Goal: Information Seeking & Learning: Compare options

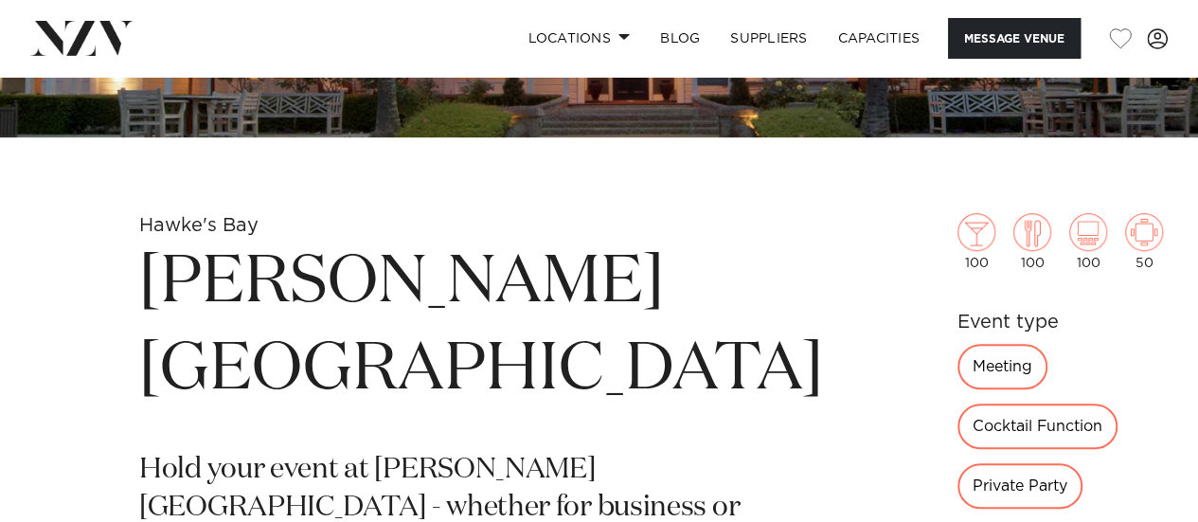
scroll to position [503, 0]
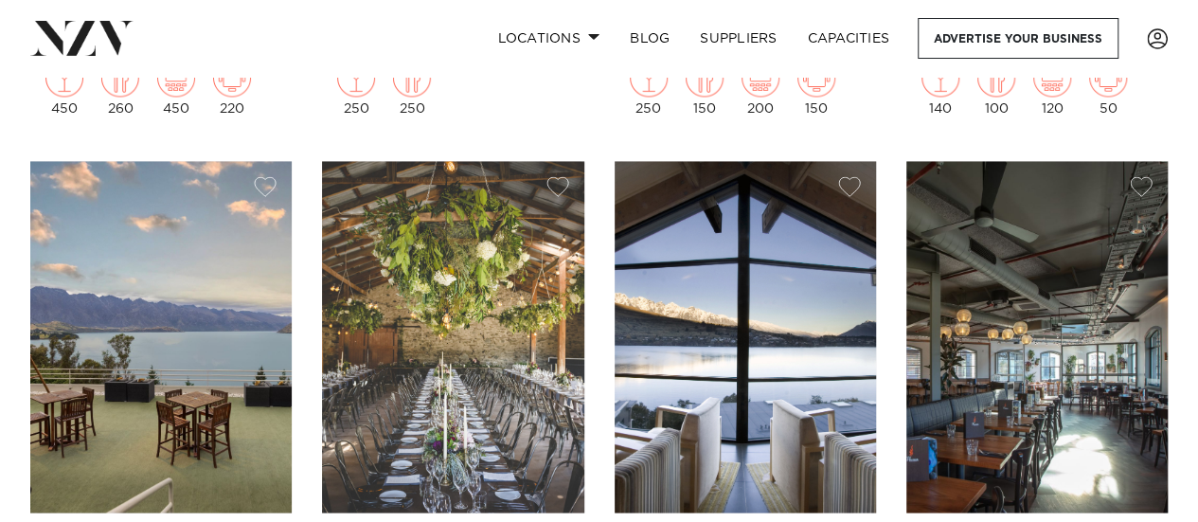
scroll to position [1400, 0]
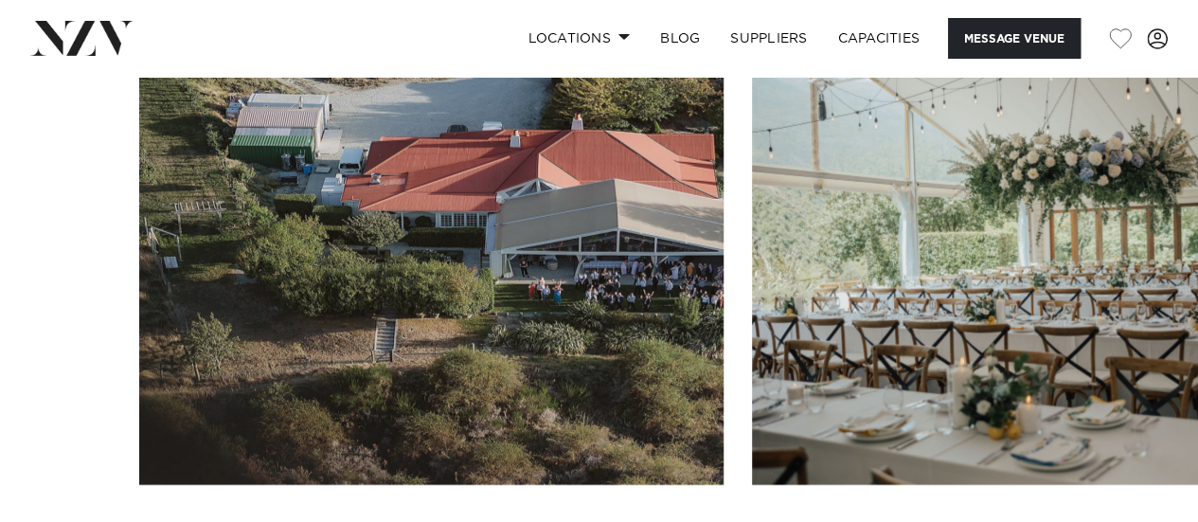
scroll to position [2369, 0]
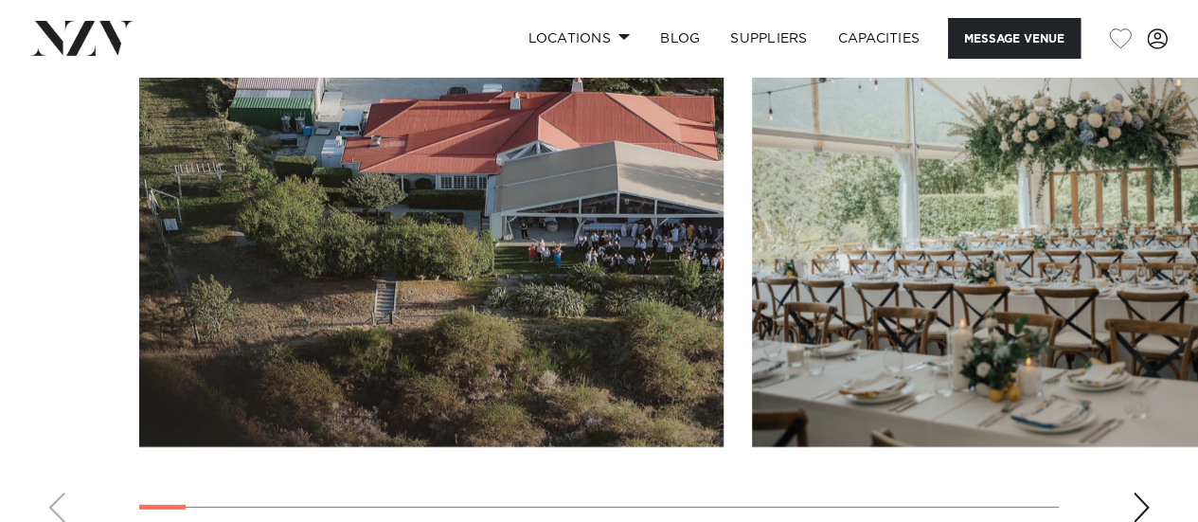
click at [1133, 493] on div "Next slide" at bounding box center [1141, 508] width 19 height 30
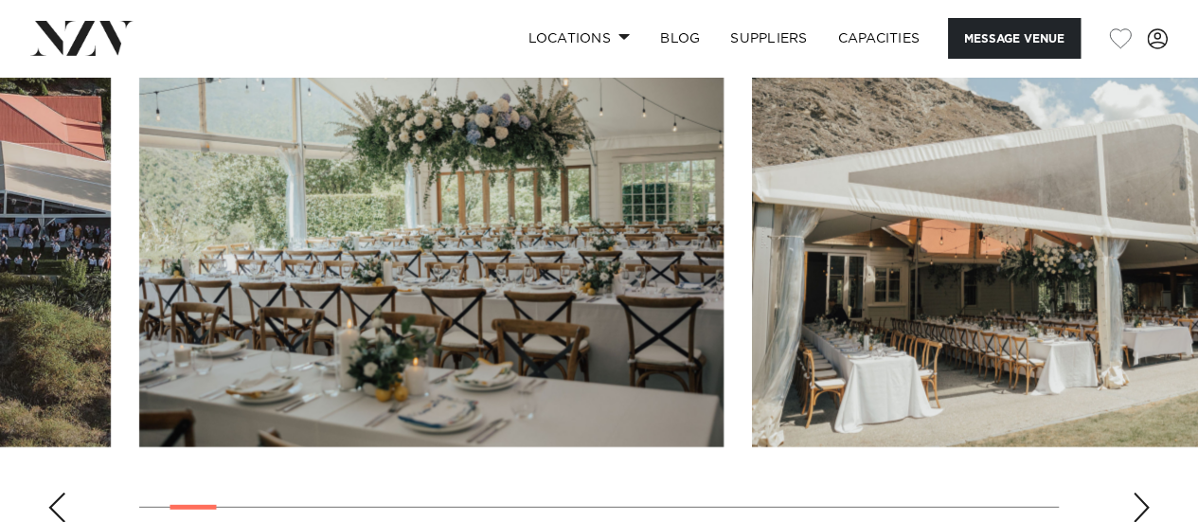
click at [1133, 493] on div "Next slide" at bounding box center [1141, 508] width 19 height 30
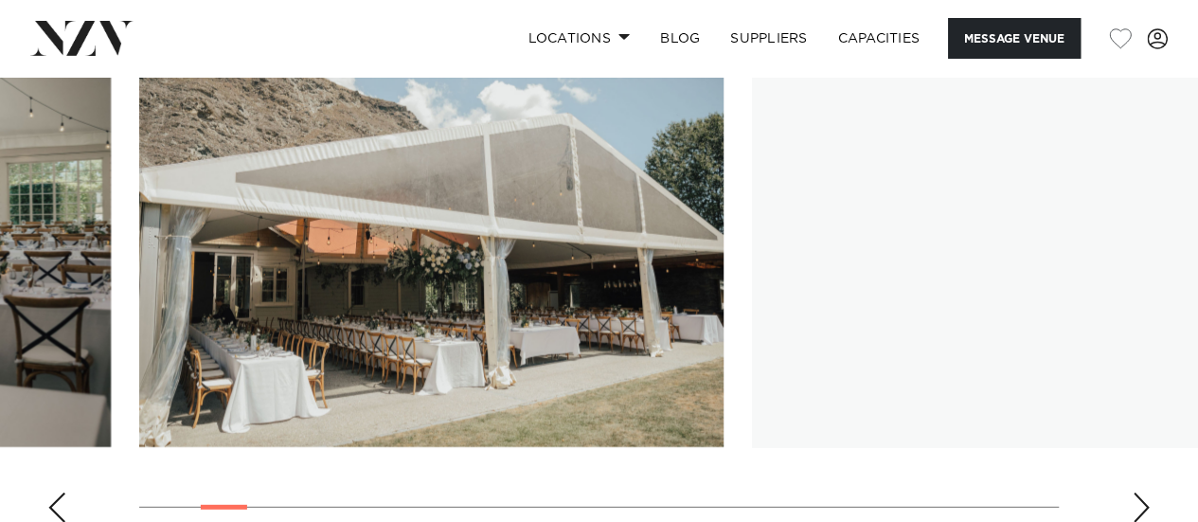
click at [1133, 493] on div "Next slide" at bounding box center [1141, 508] width 19 height 30
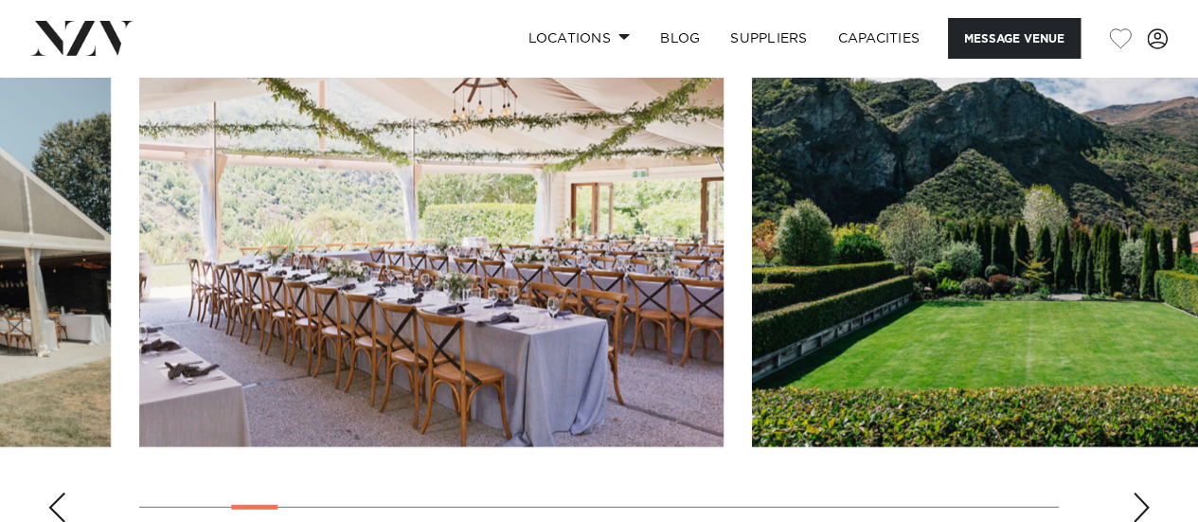
click at [1133, 493] on div "Next slide" at bounding box center [1141, 508] width 19 height 30
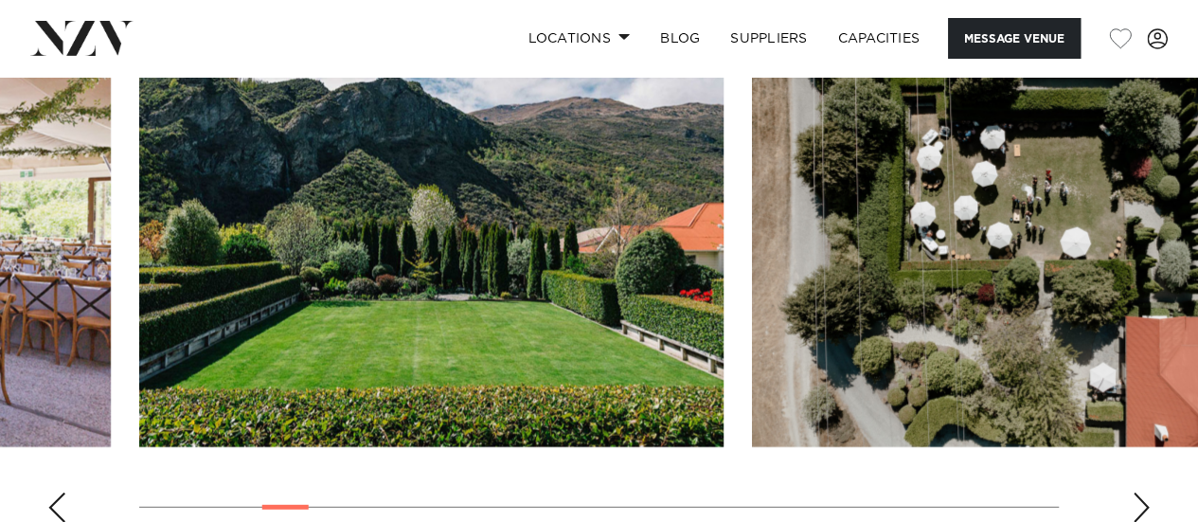
click at [1133, 493] on div "Next slide" at bounding box center [1141, 508] width 19 height 30
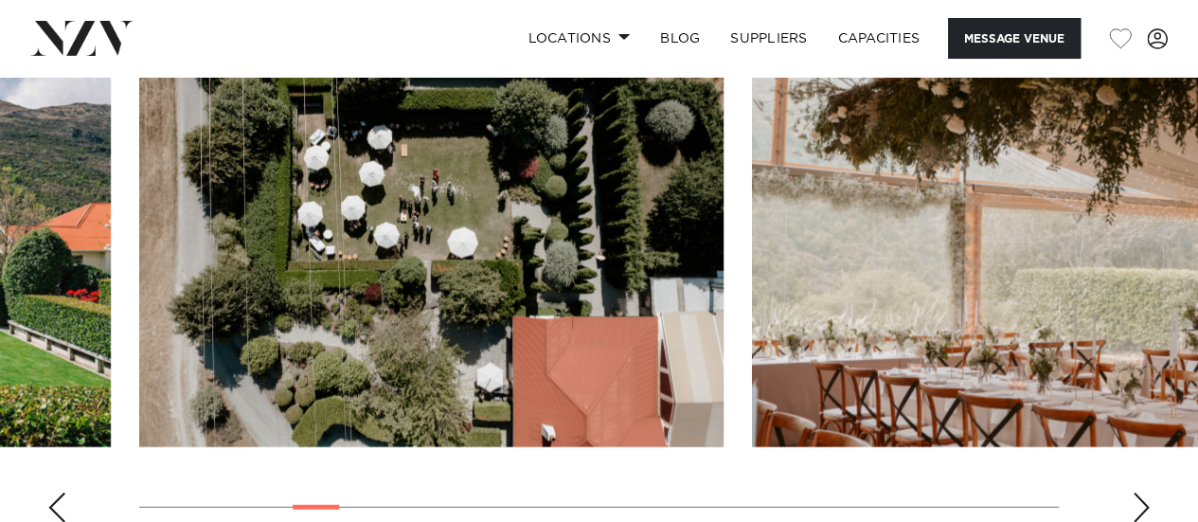
click at [1133, 493] on div "Next slide" at bounding box center [1141, 508] width 19 height 30
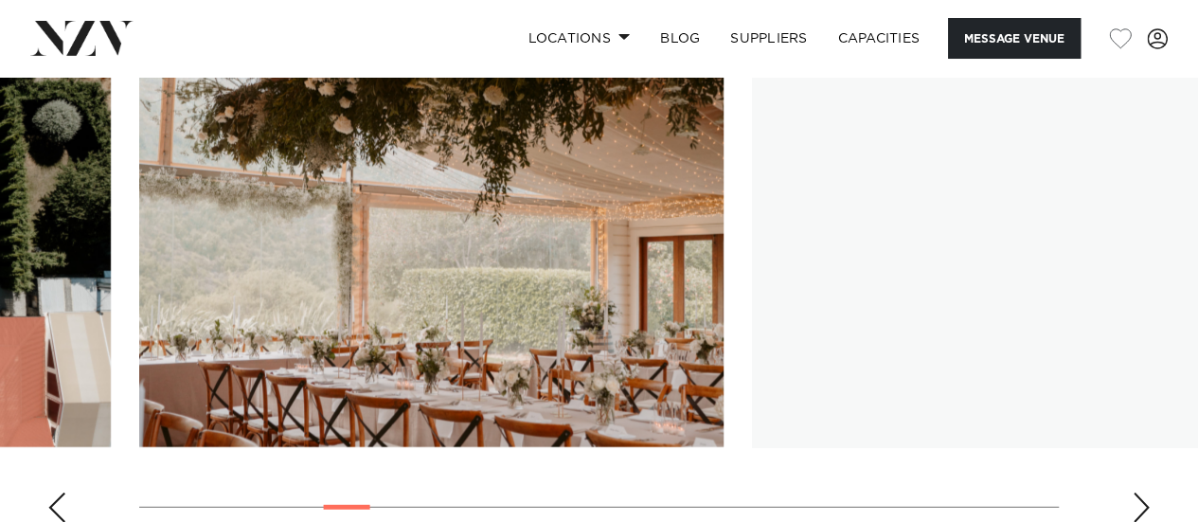
click at [1133, 493] on div "Next slide" at bounding box center [1141, 508] width 19 height 30
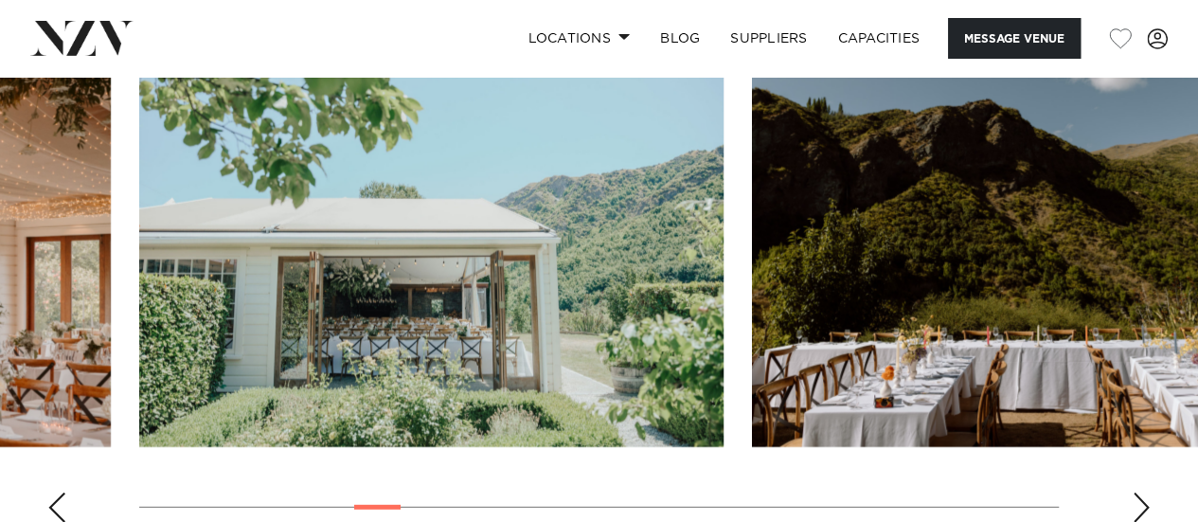
click at [1133, 493] on div "Next slide" at bounding box center [1141, 508] width 19 height 30
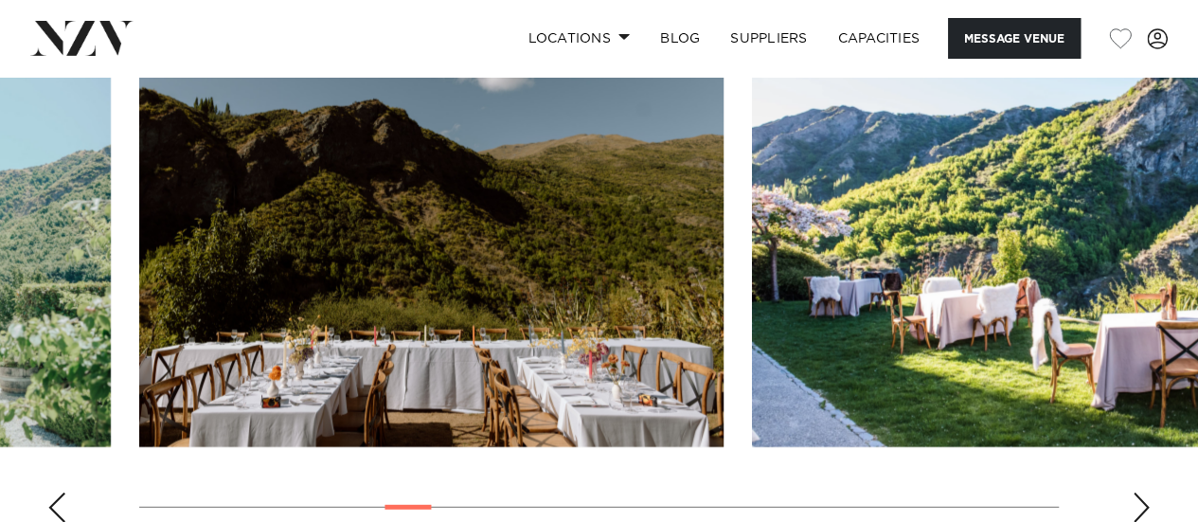
click at [1133, 493] on div "Next slide" at bounding box center [1141, 508] width 19 height 30
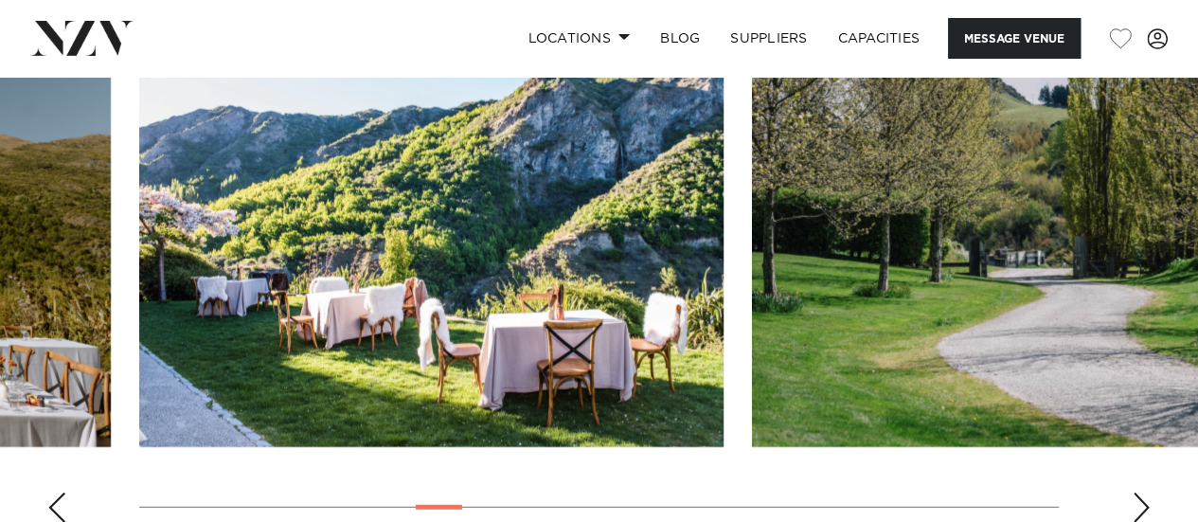
click at [1133, 493] on div "Next slide" at bounding box center [1141, 508] width 19 height 30
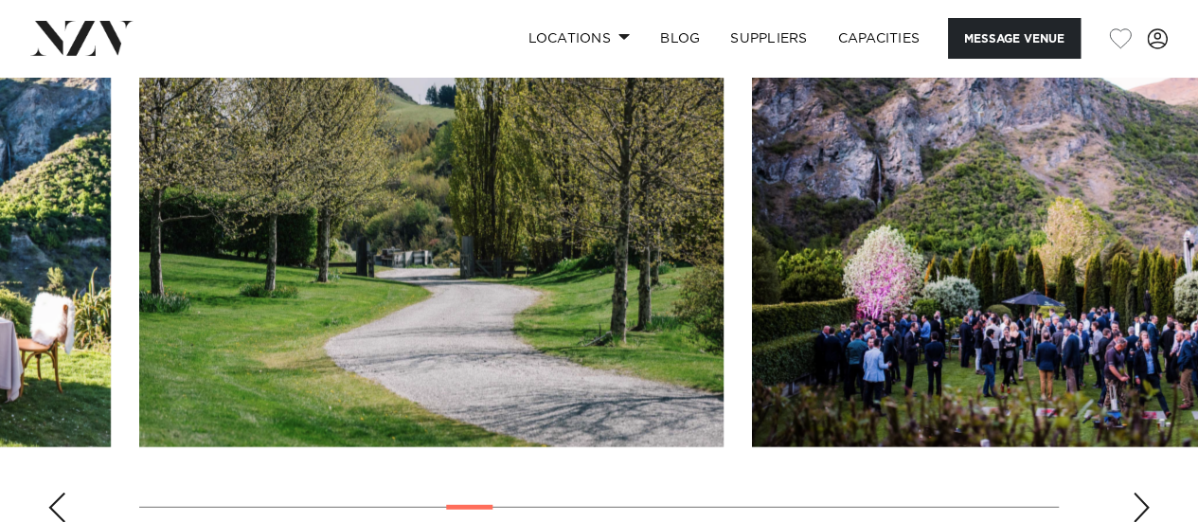
click at [1133, 493] on div "Next slide" at bounding box center [1141, 508] width 19 height 30
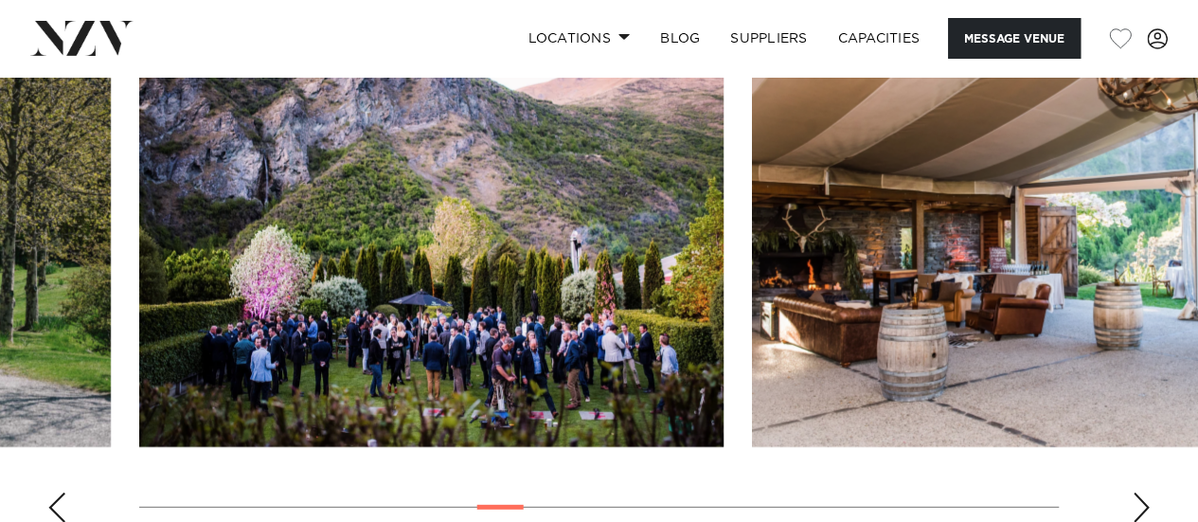
click at [1133, 493] on div "Next slide" at bounding box center [1141, 508] width 19 height 30
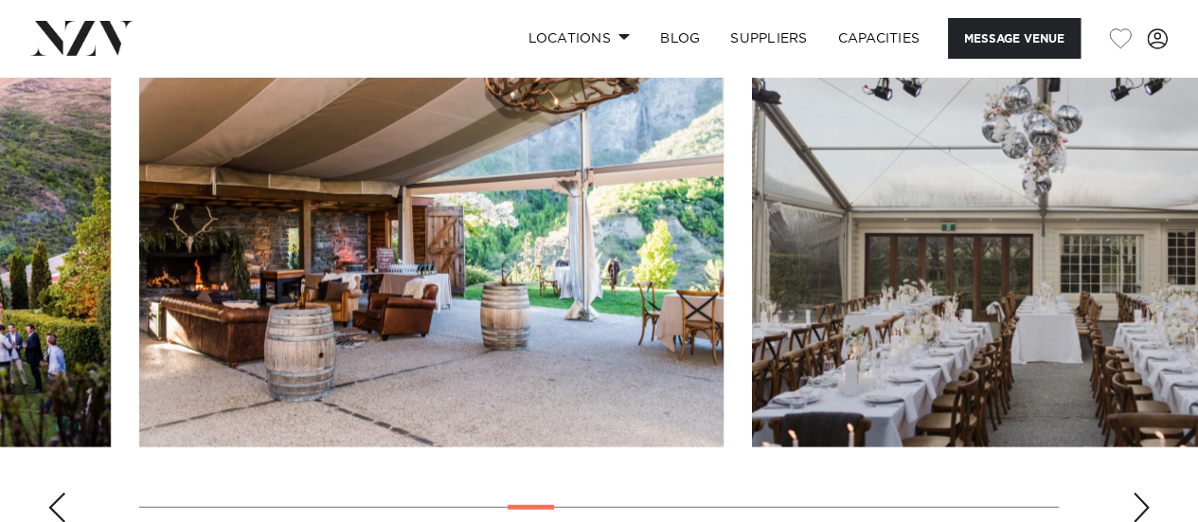
click at [1133, 493] on div "Next slide" at bounding box center [1141, 508] width 19 height 30
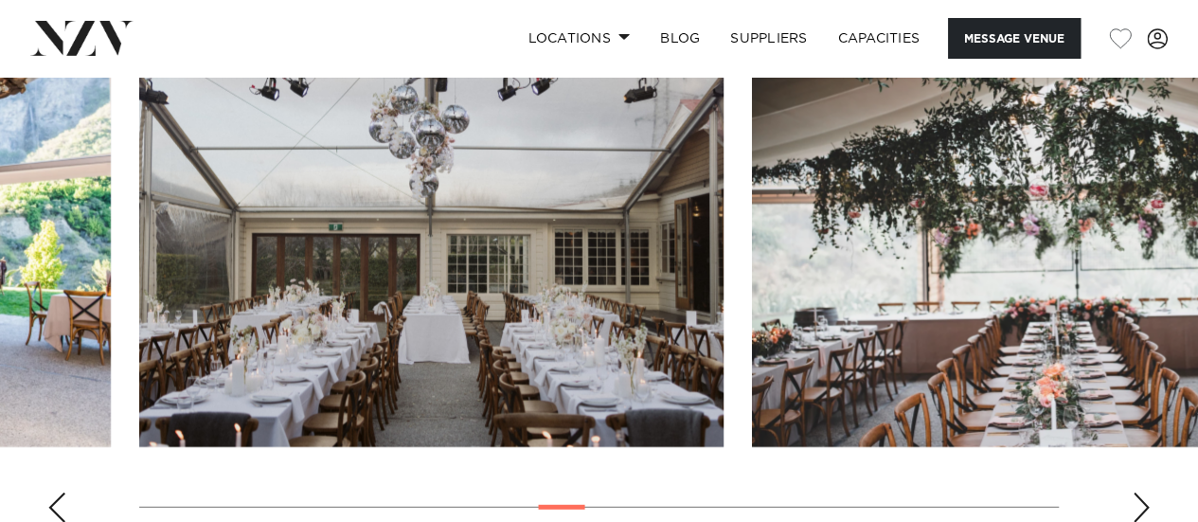
click at [1133, 493] on div "Next slide" at bounding box center [1141, 508] width 19 height 30
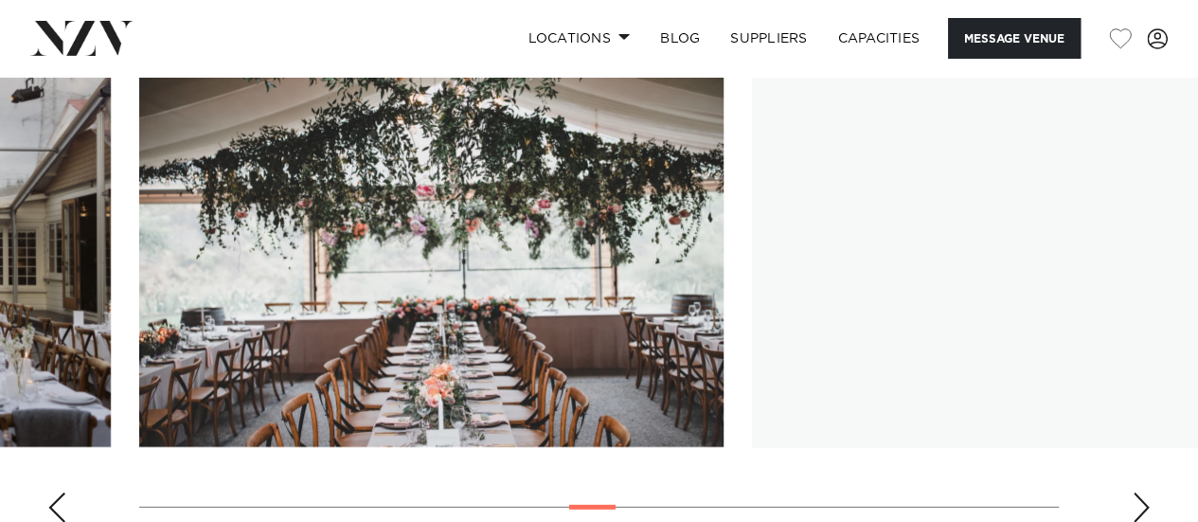
click at [1133, 493] on div "Next slide" at bounding box center [1141, 508] width 19 height 30
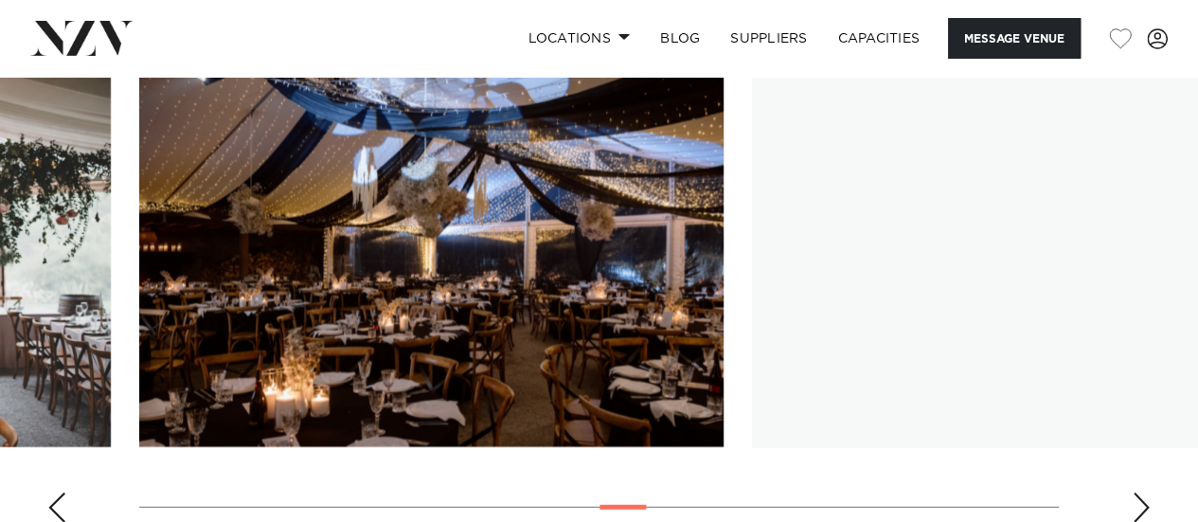
click at [1133, 493] on div "Next slide" at bounding box center [1141, 508] width 19 height 30
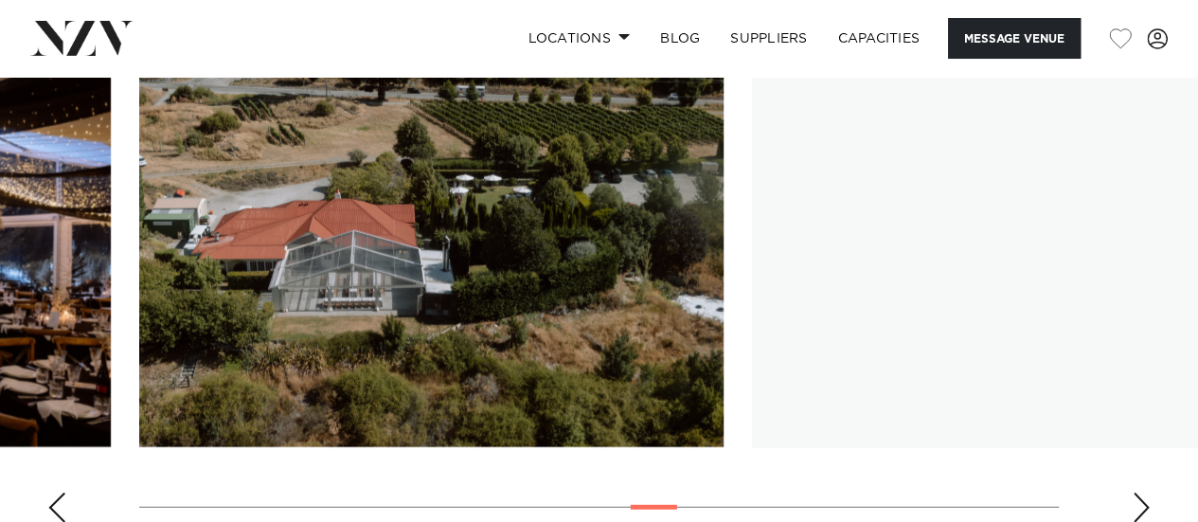
click at [1133, 493] on div "Next slide" at bounding box center [1141, 508] width 19 height 30
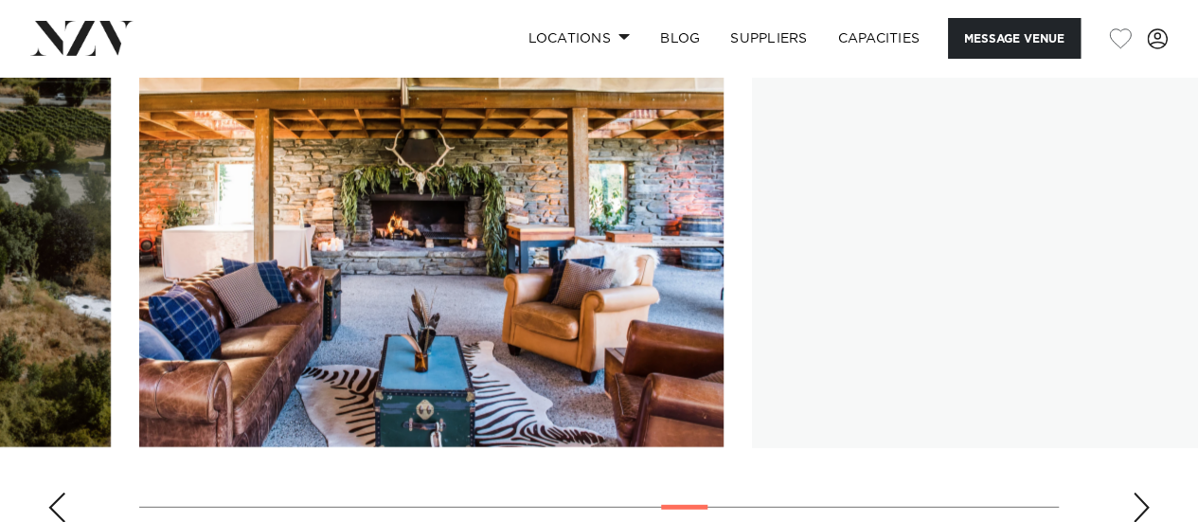
click at [1133, 493] on div "Next slide" at bounding box center [1141, 508] width 19 height 30
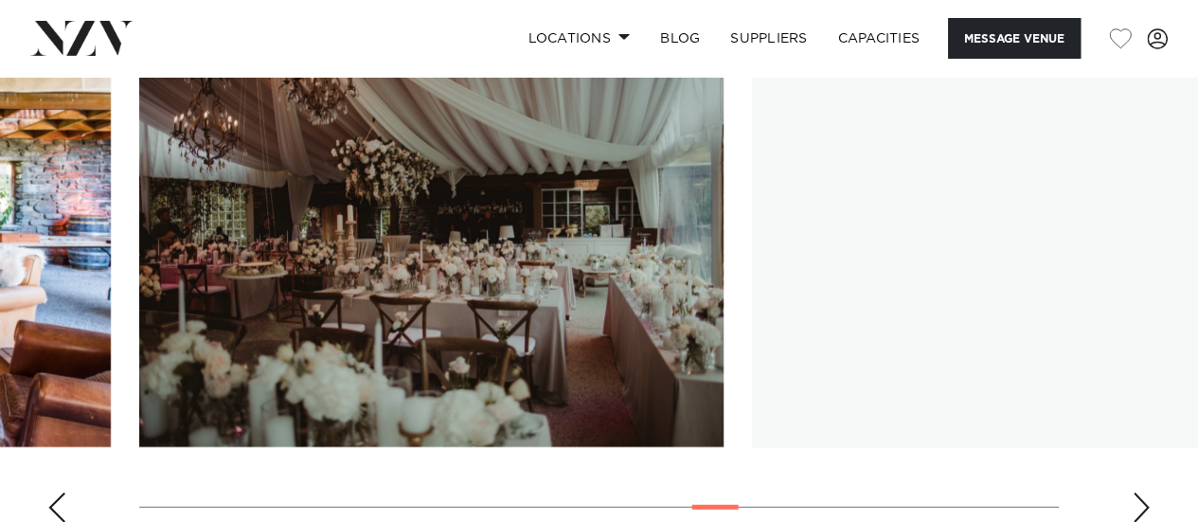
click at [1133, 493] on div "Next slide" at bounding box center [1141, 508] width 19 height 30
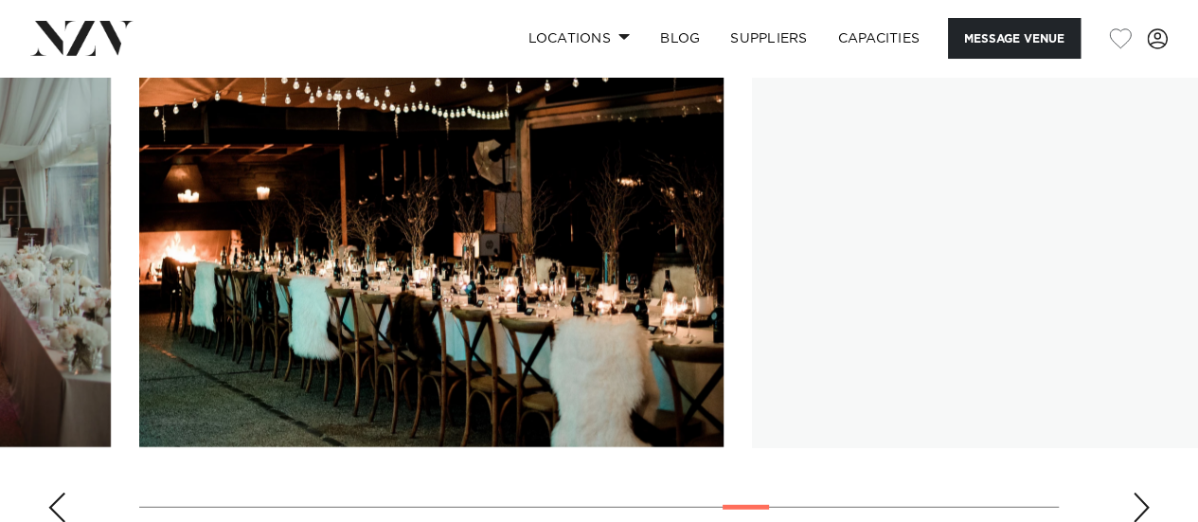
click at [1133, 493] on div "Next slide" at bounding box center [1141, 508] width 19 height 30
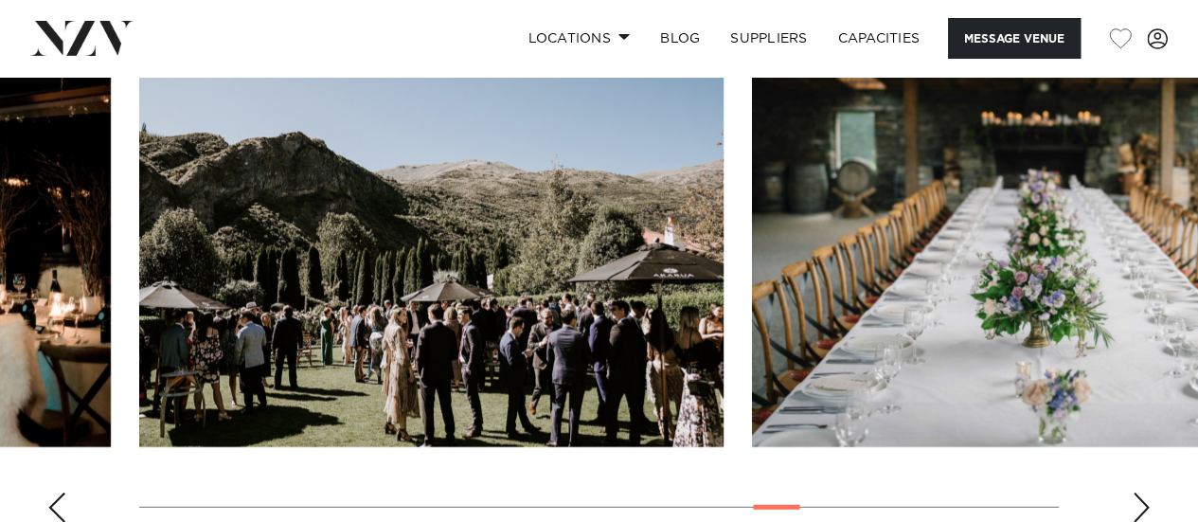
click at [1133, 493] on div "Next slide" at bounding box center [1141, 508] width 19 height 30
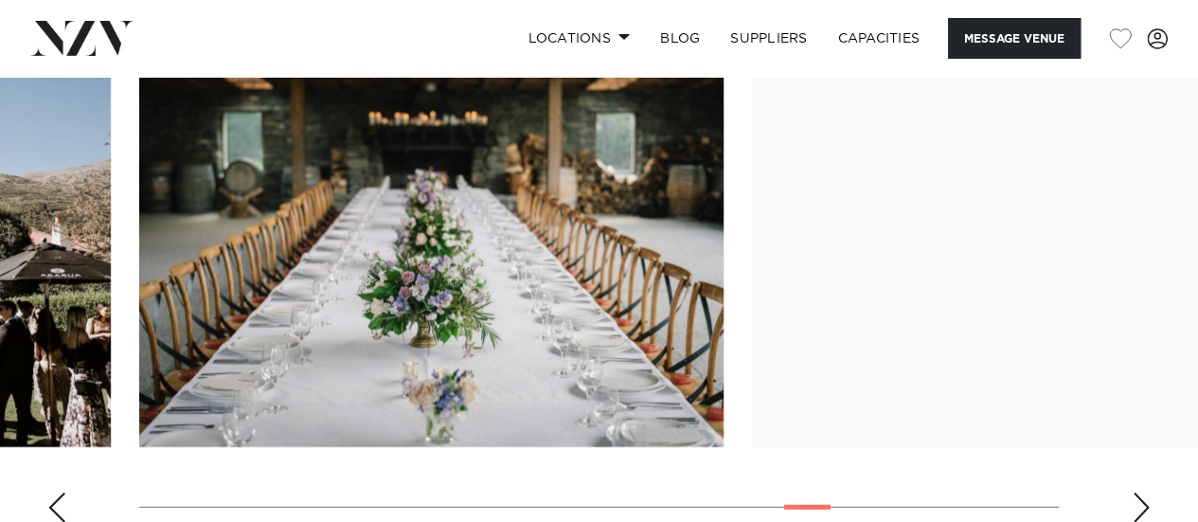
click at [1133, 493] on div "Next slide" at bounding box center [1141, 508] width 19 height 30
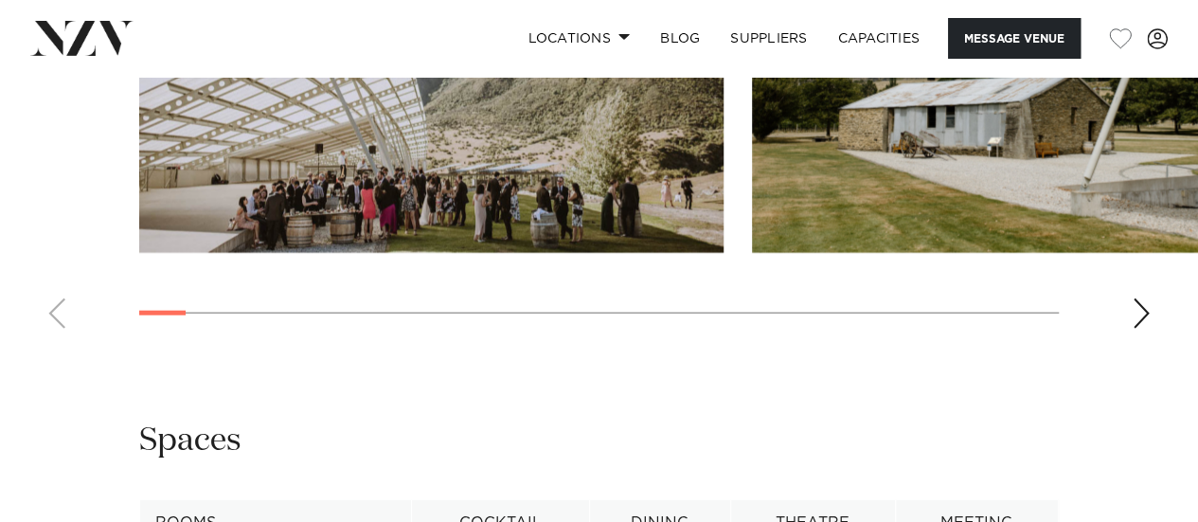
scroll to position [2207, 0]
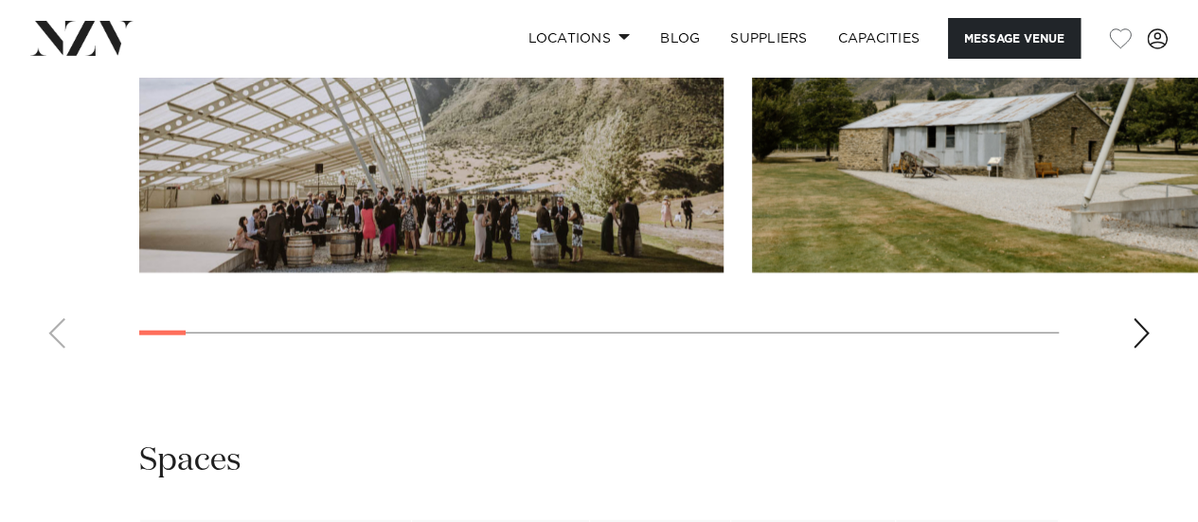
click at [1146, 335] on div "Next slide" at bounding box center [1141, 333] width 19 height 30
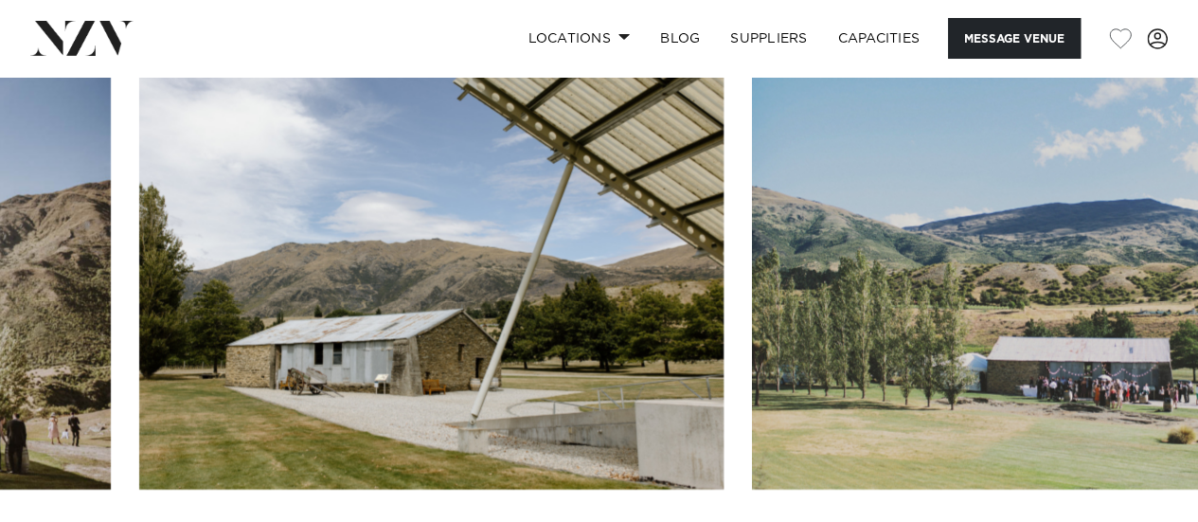
scroll to position [2035, 0]
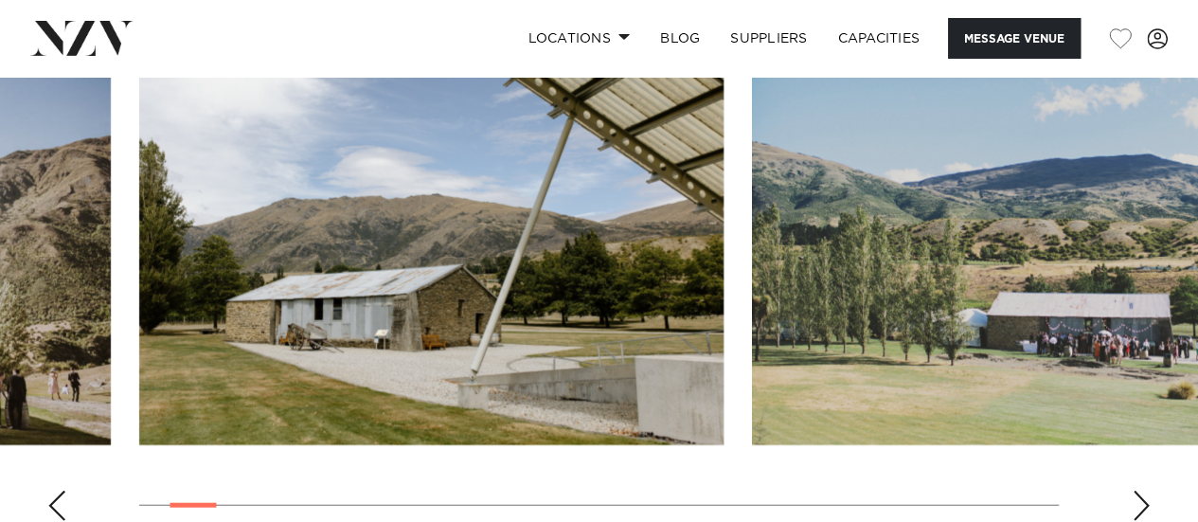
click at [1139, 508] on div "Next slide" at bounding box center [1141, 506] width 19 height 30
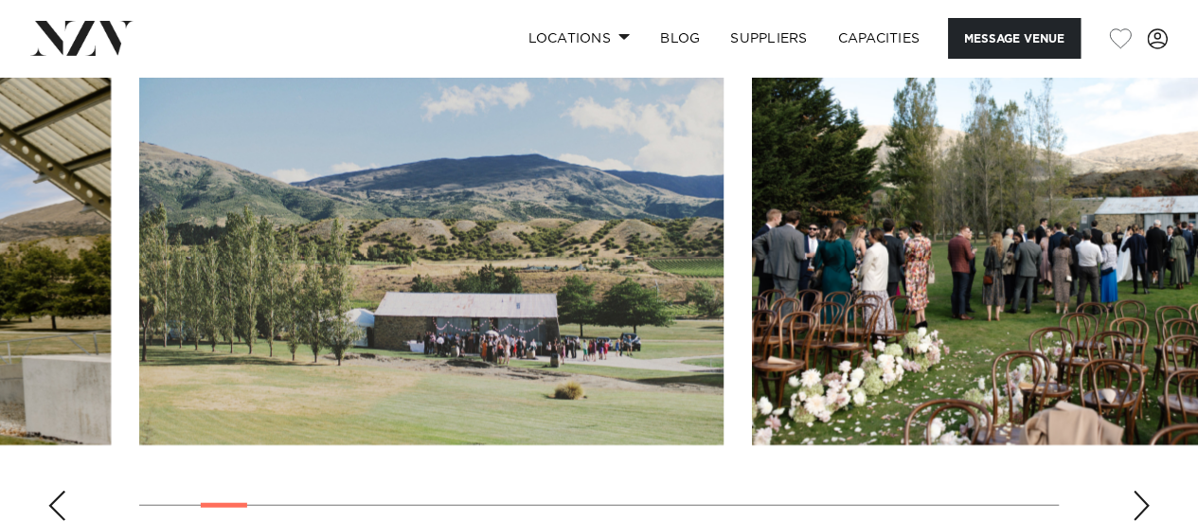
click at [1139, 508] on div "Next slide" at bounding box center [1141, 506] width 19 height 30
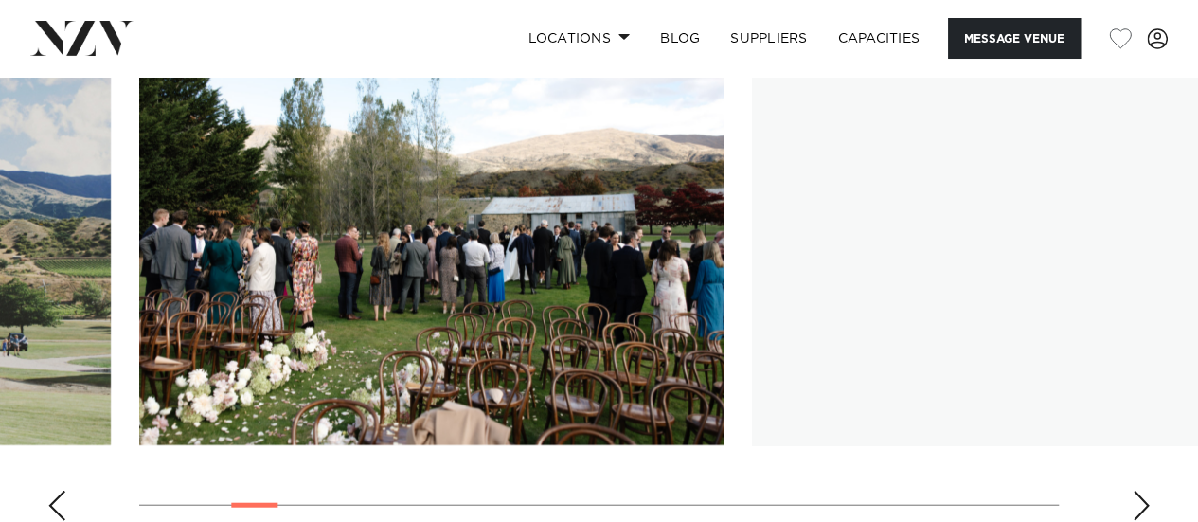
click at [1139, 508] on div "Next slide" at bounding box center [1141, 506] width 19 height 30
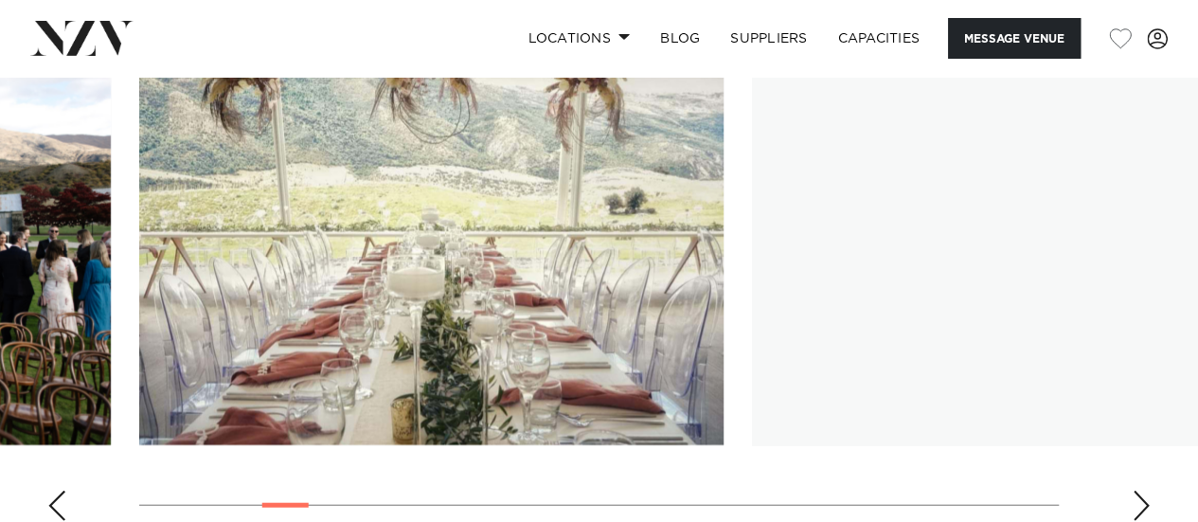
click at [1139, 508] on div "Next slide" at bounding box center [1141, 506] width 19 height 30
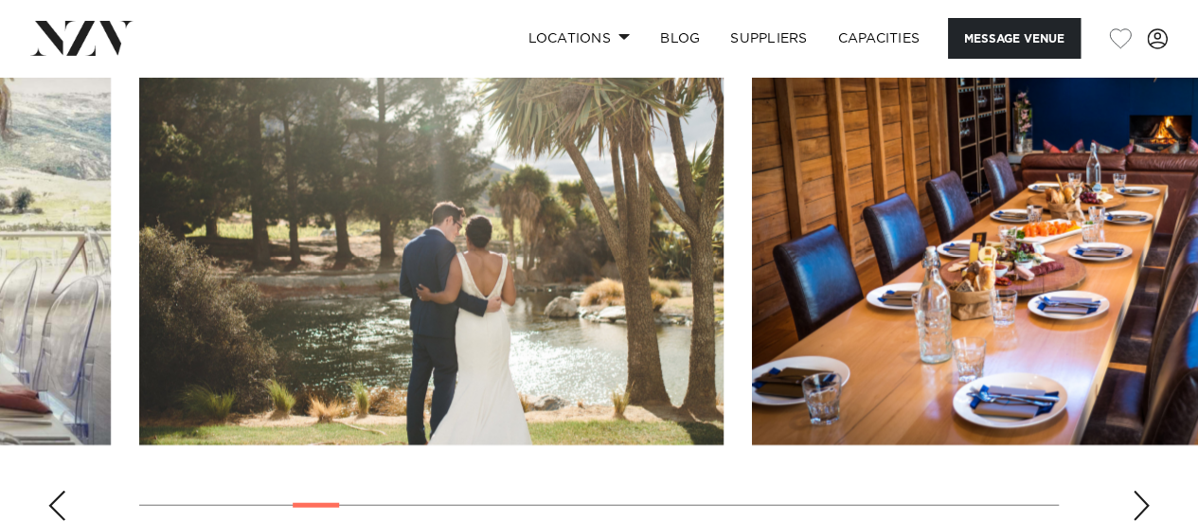
click at [1139, 508] on div "Next slide" at bounding box center [1141, 506] width 19 height 30
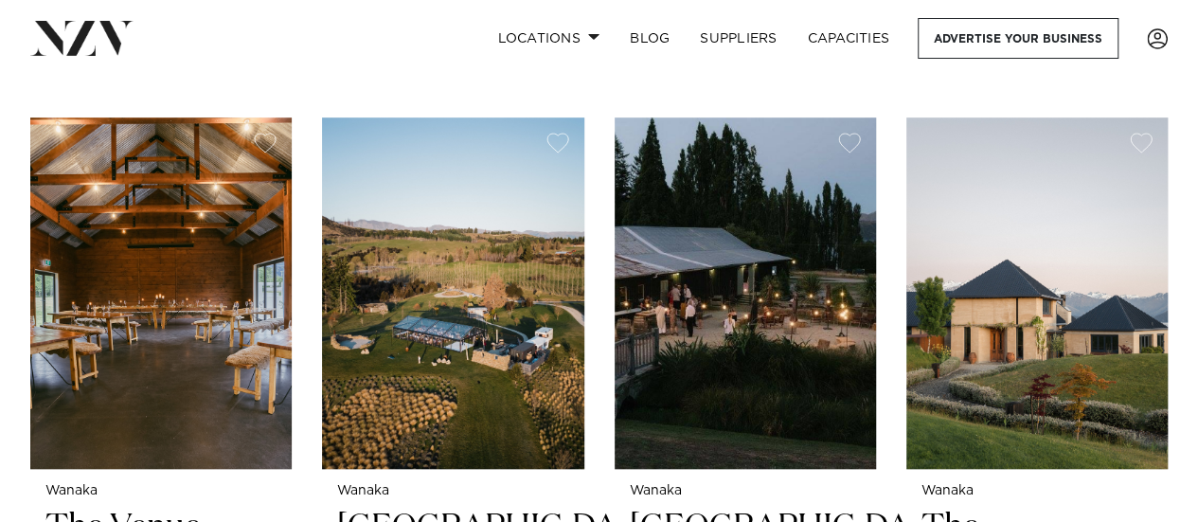
scroll to position [849, 0]
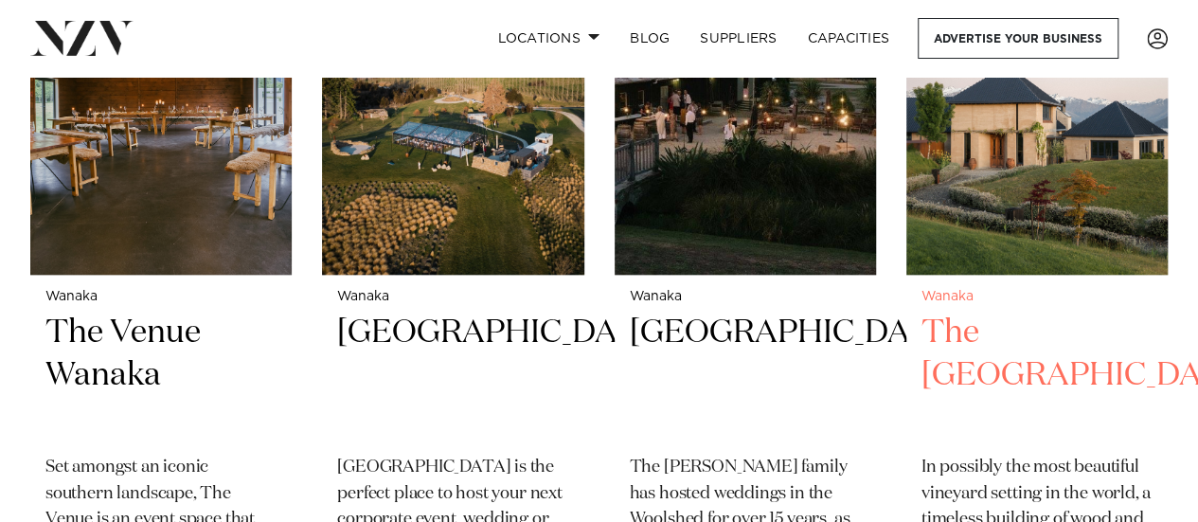
click at [970, 312] on h2 "The Rippon Hall" at bounding box center [1037, 376] width 231 height 128
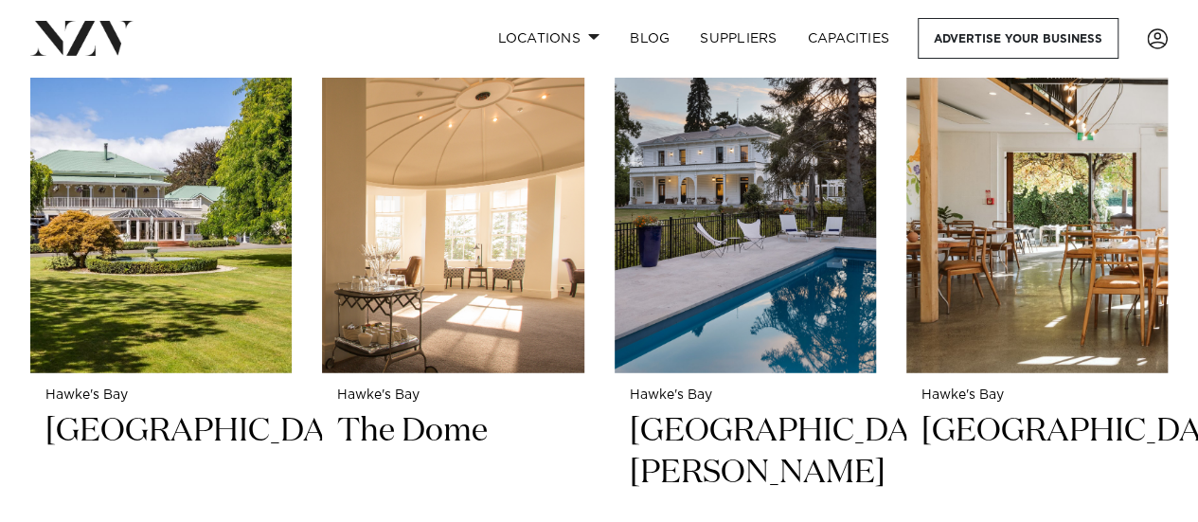
scroll to position [2310, 0]
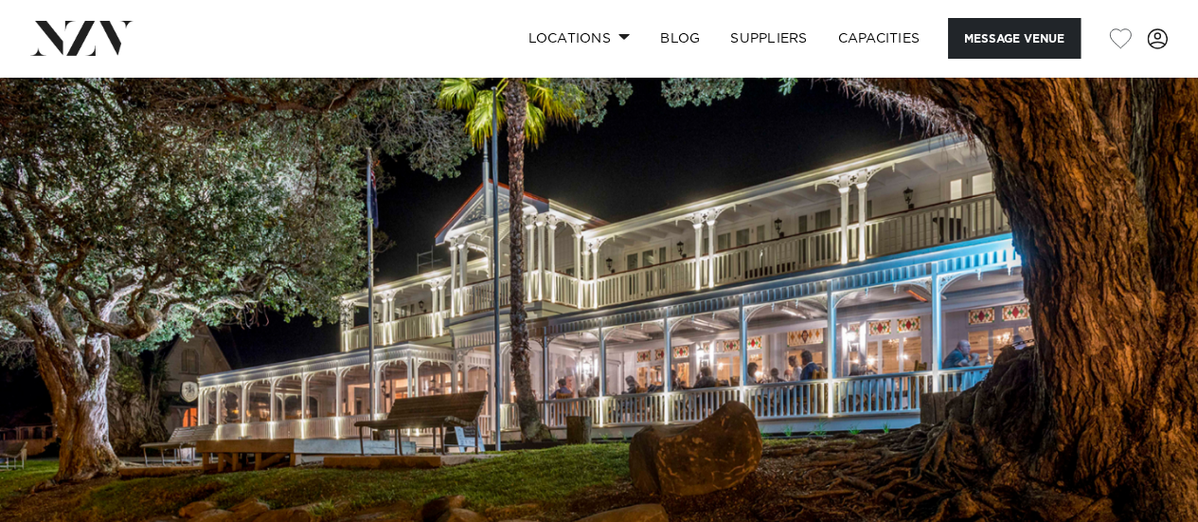
scroll to position [41, 0]
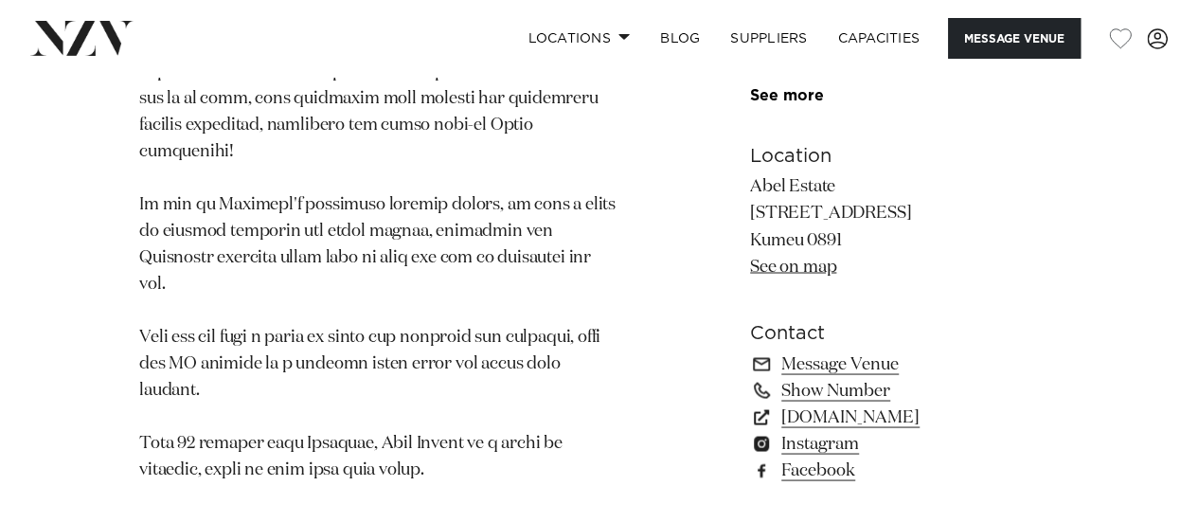
scroll to position [1560, 0]
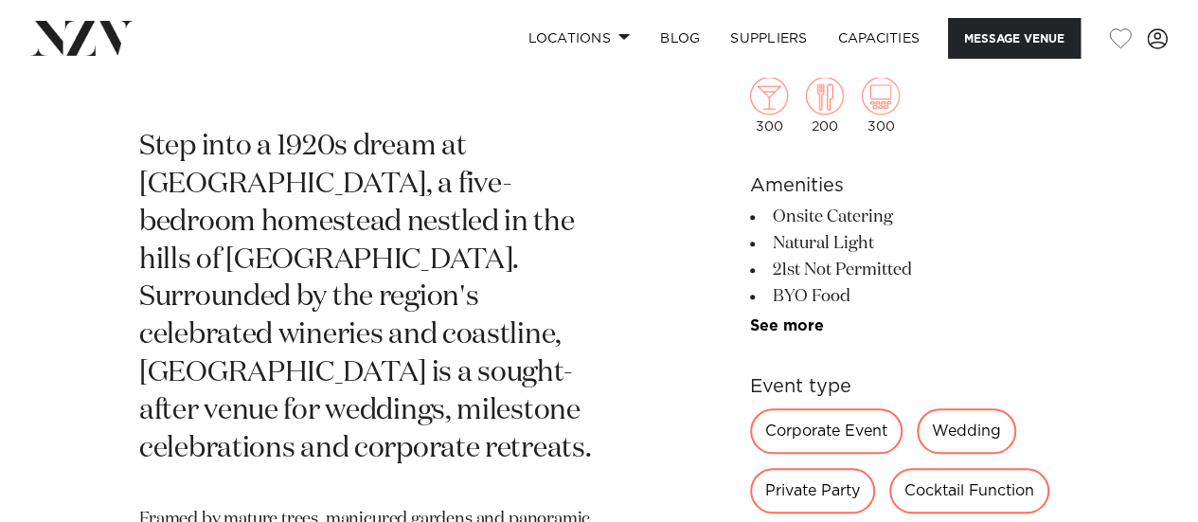
scroll to position [747, 0]
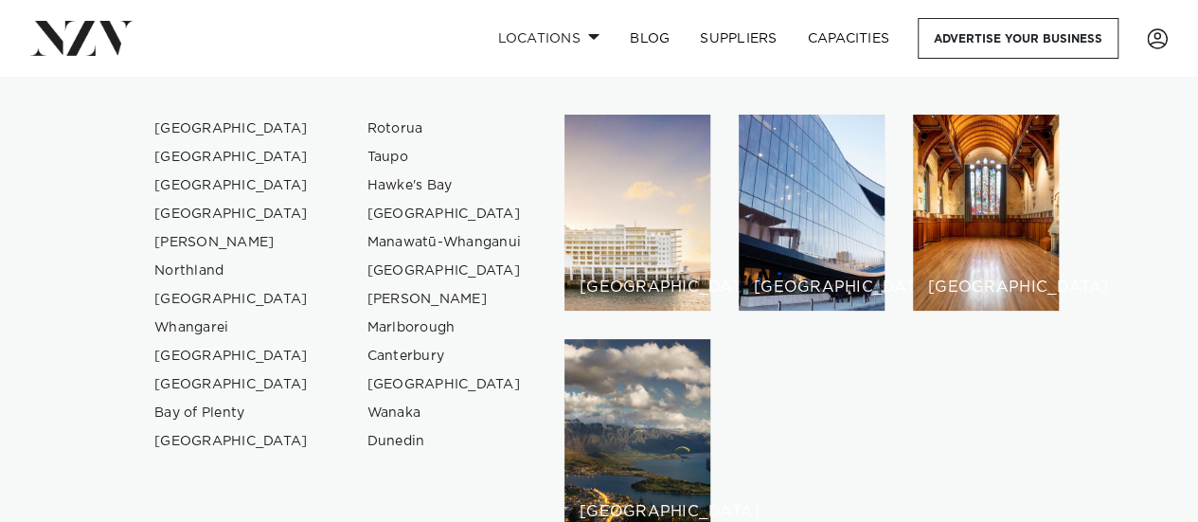
scroll to position [2542, 0]
click at [210, 302] on link "[GEOGRAPHIC_DATA]" at bounding box center [231, 299] width 185 height 28
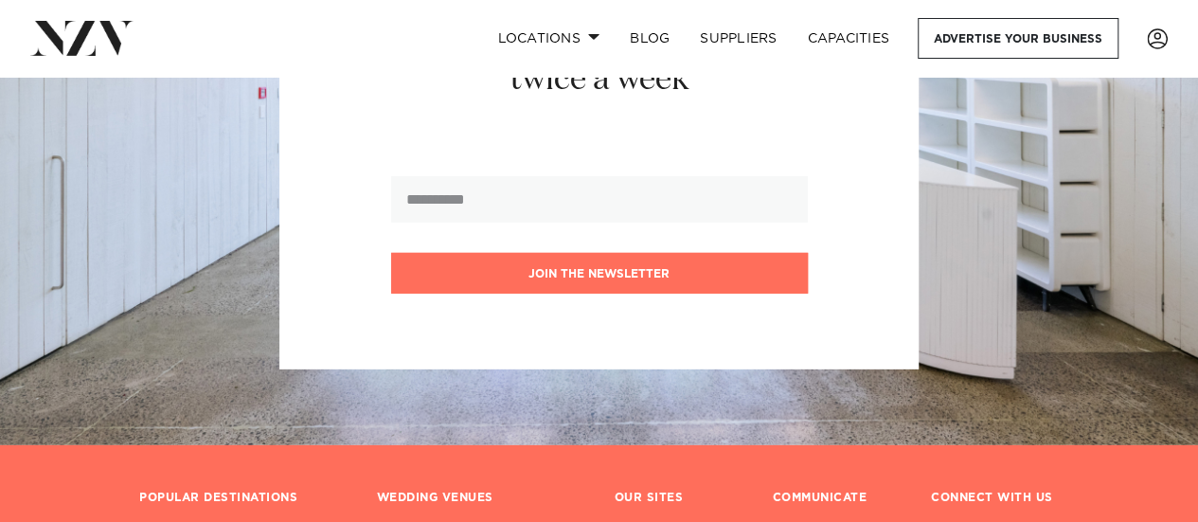
scroll to position [2676, 0]
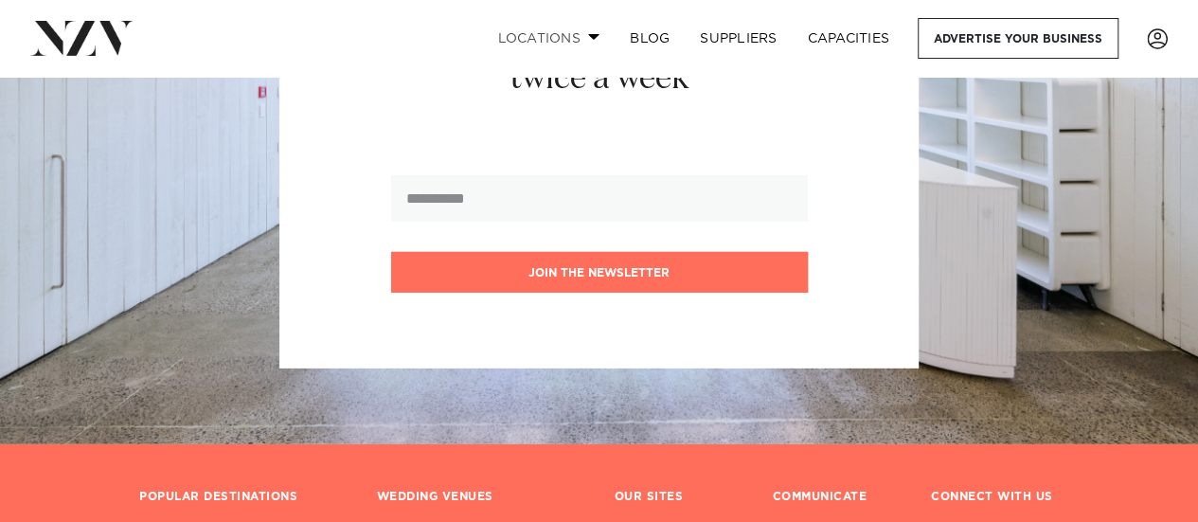
click at [580, 43] on link "Locations" at bounding box center [548, 38] width 133 height 41
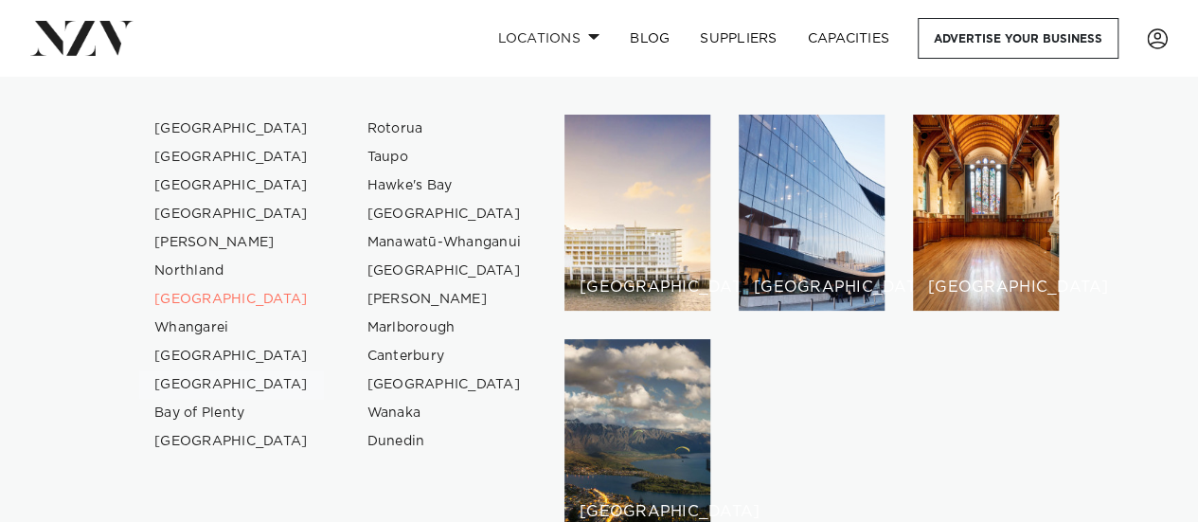
click at [183, 385] on link "[GEOGRAPHIC_DATA]" at bounding box center [231, 384] width 185 height 28
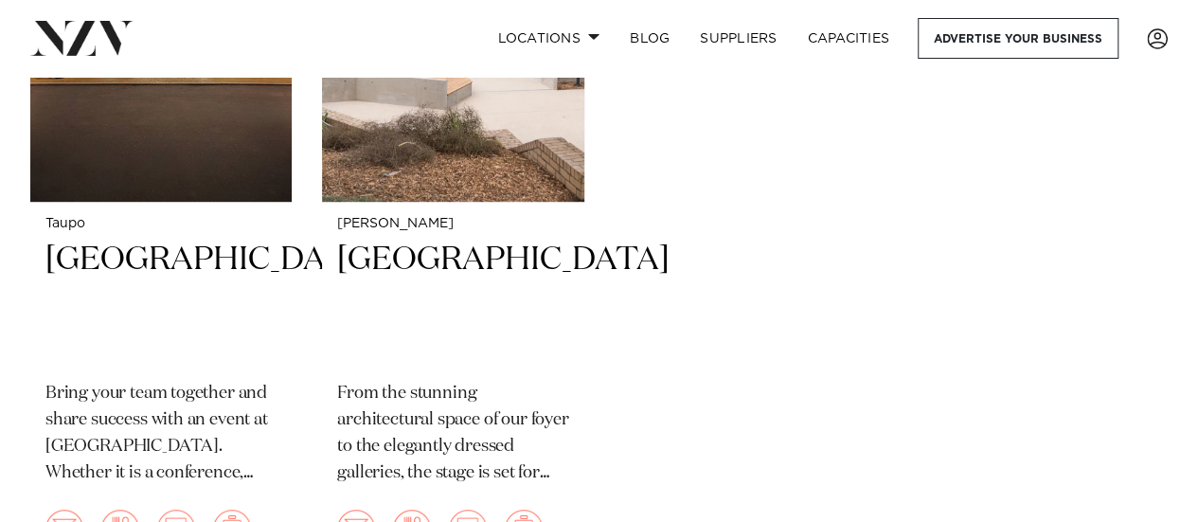
scroll to position [4121, 0]
